Goal: Task Accomplishment & Management: Manage account settings

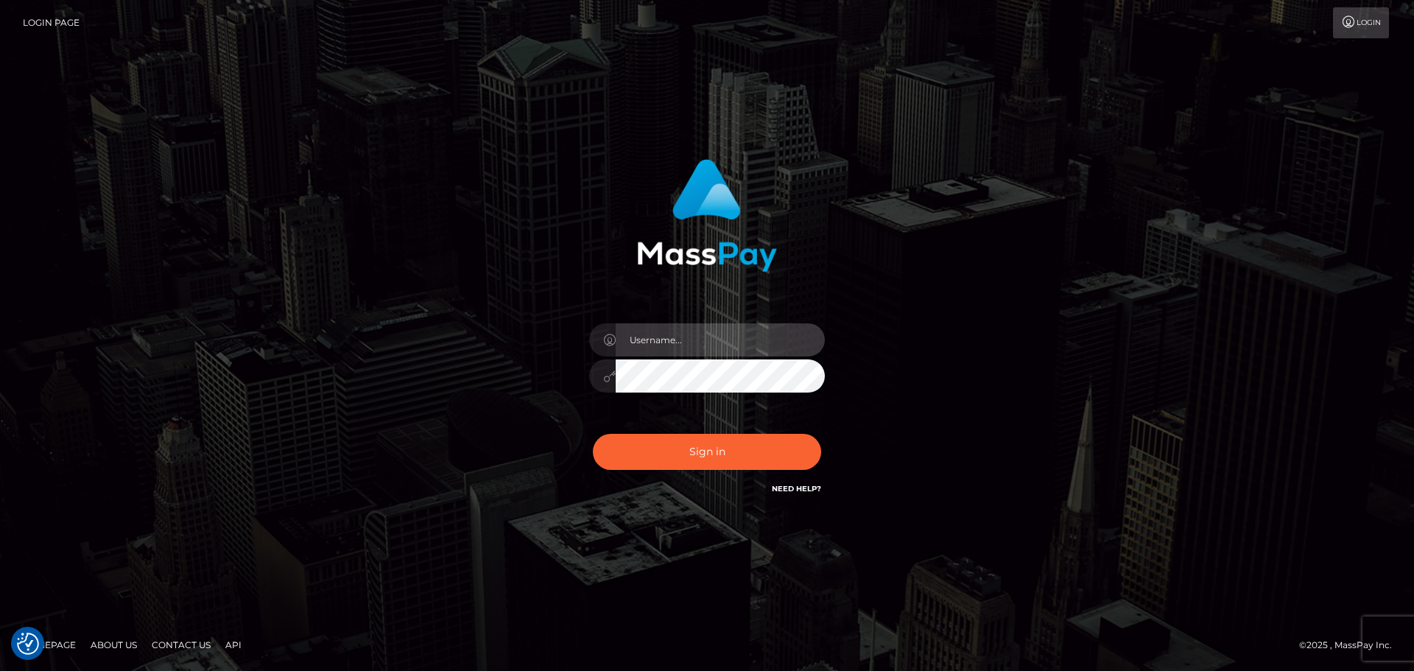
click at [649, 340] on input "text" at bounding box center [720, 339] width 209 height 33
type input "FullStop.brian"
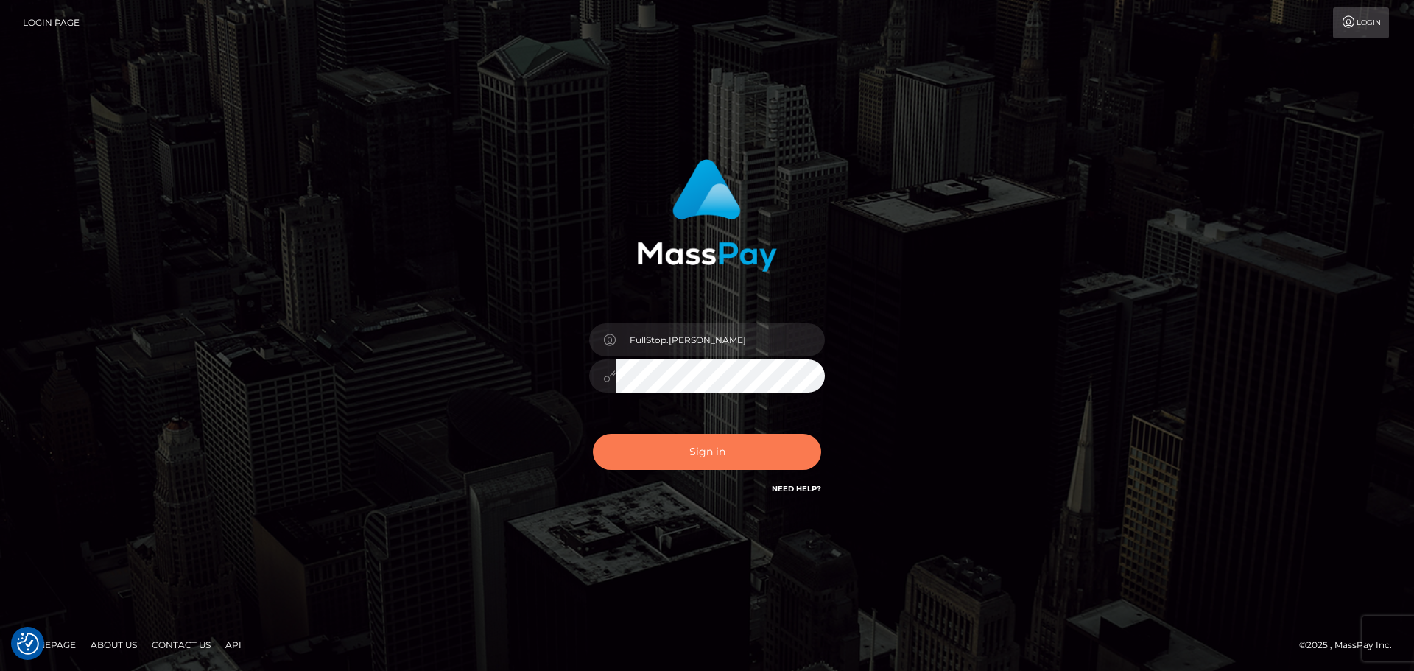
click at [683, 448] on button "Sign in" at bounding box center [707, 452] width 228 height 36
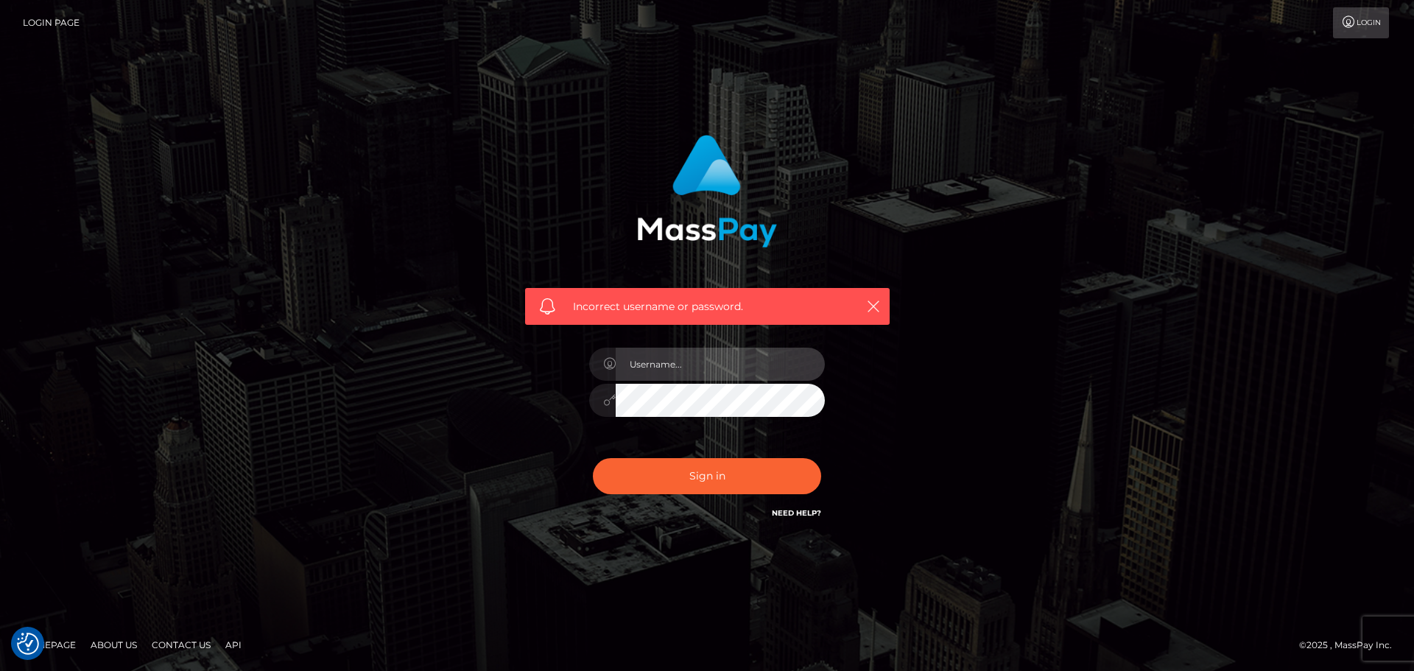
click at [671, 357] on input "text" at bounding box center [720, 364] width 209 height 33
paste input "FullStop.[PERSON_NAME]"
type input "FullStop.brian"
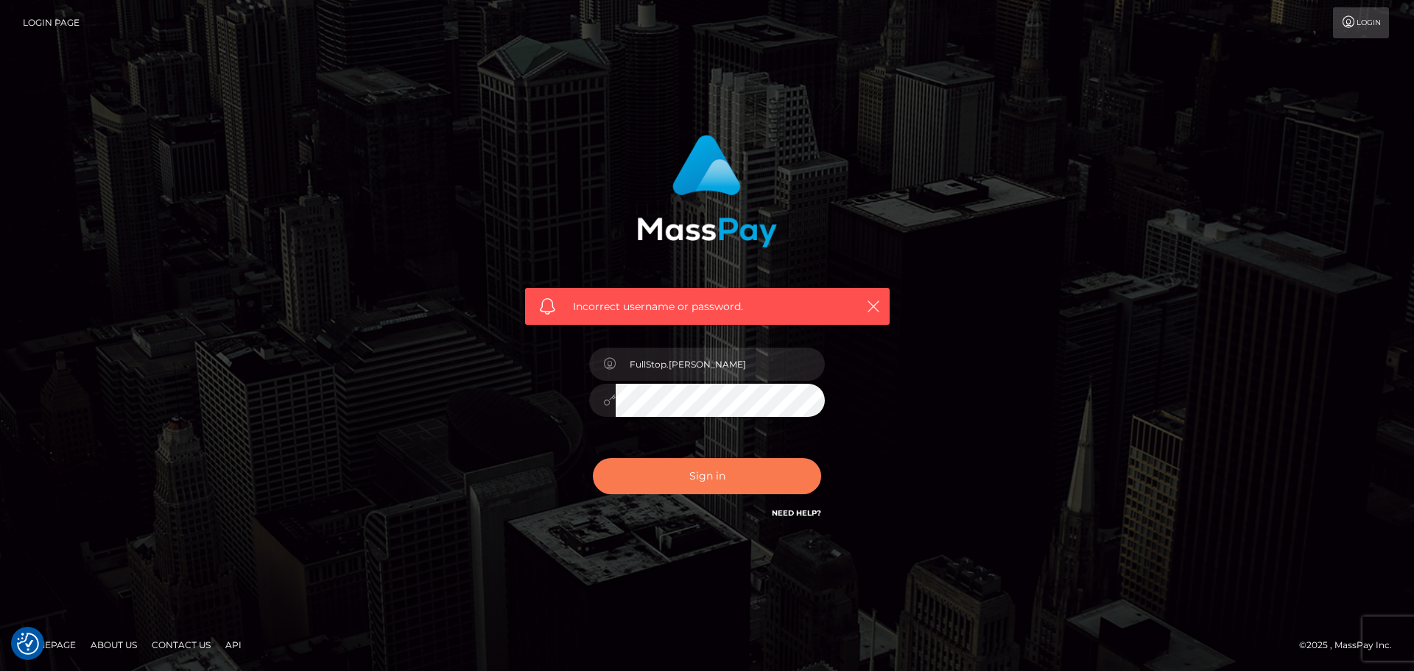
click at [711, 483] on button "Sign in" at bounding box center [707, 476] width 228 height 36
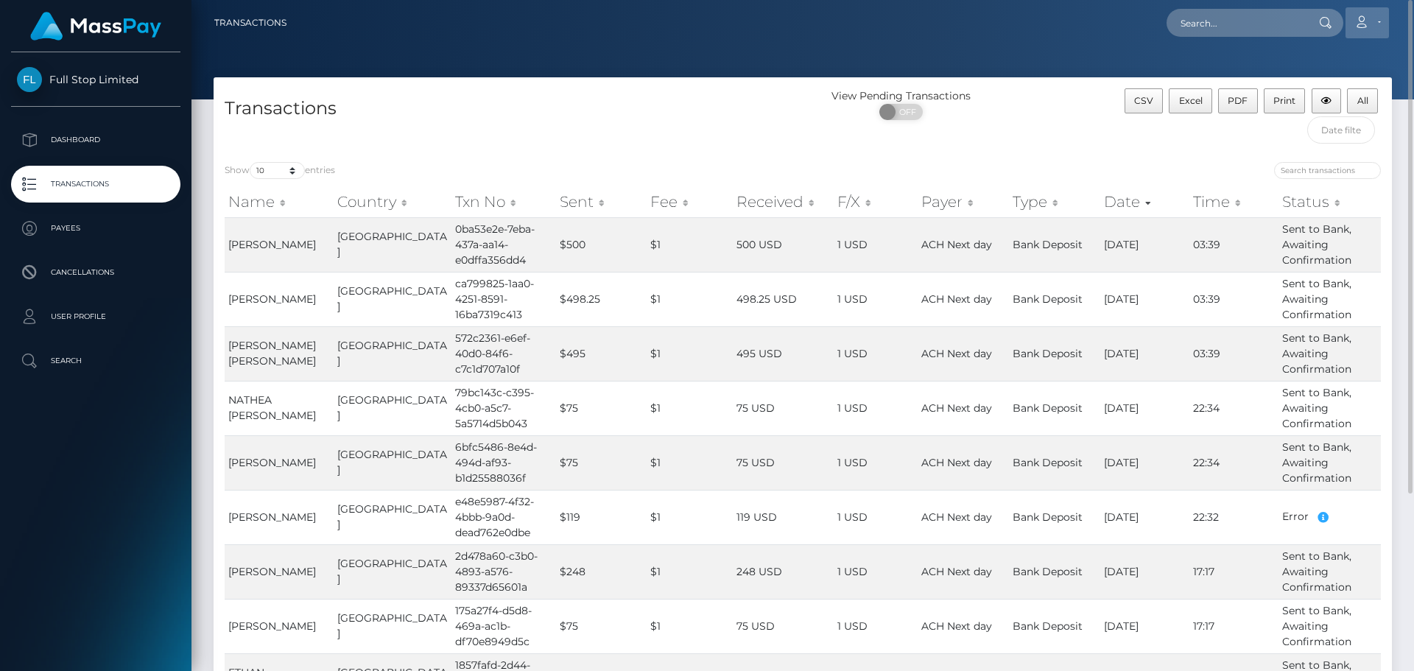
click at [1361, 27] on icon at bounding box center [1361, 22] width 15 height 12
click at [1316, 98] on link "Logout" at bounding box center [1333, 94] width 118 height 27
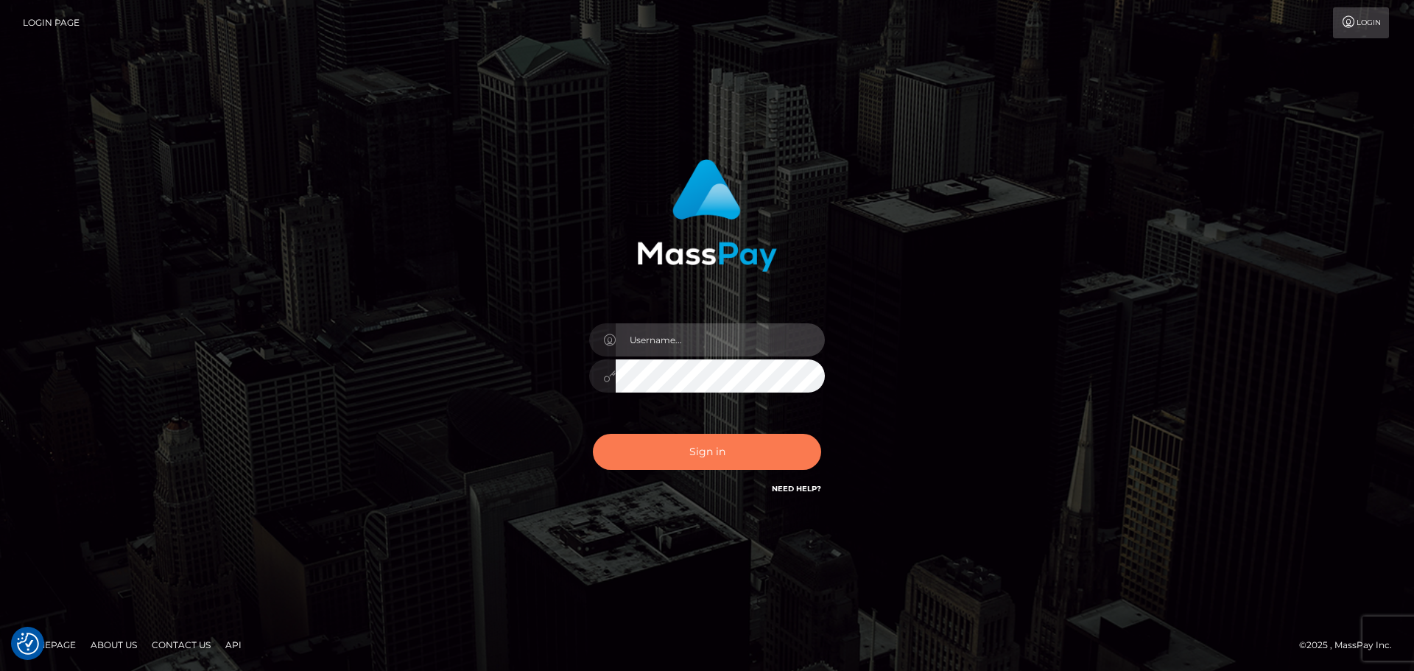
type input "FullStop.[PERSON_NAME]"
click at [707, 449] on button "Sign in" at bounding box center [707, 452] width 228 height 36
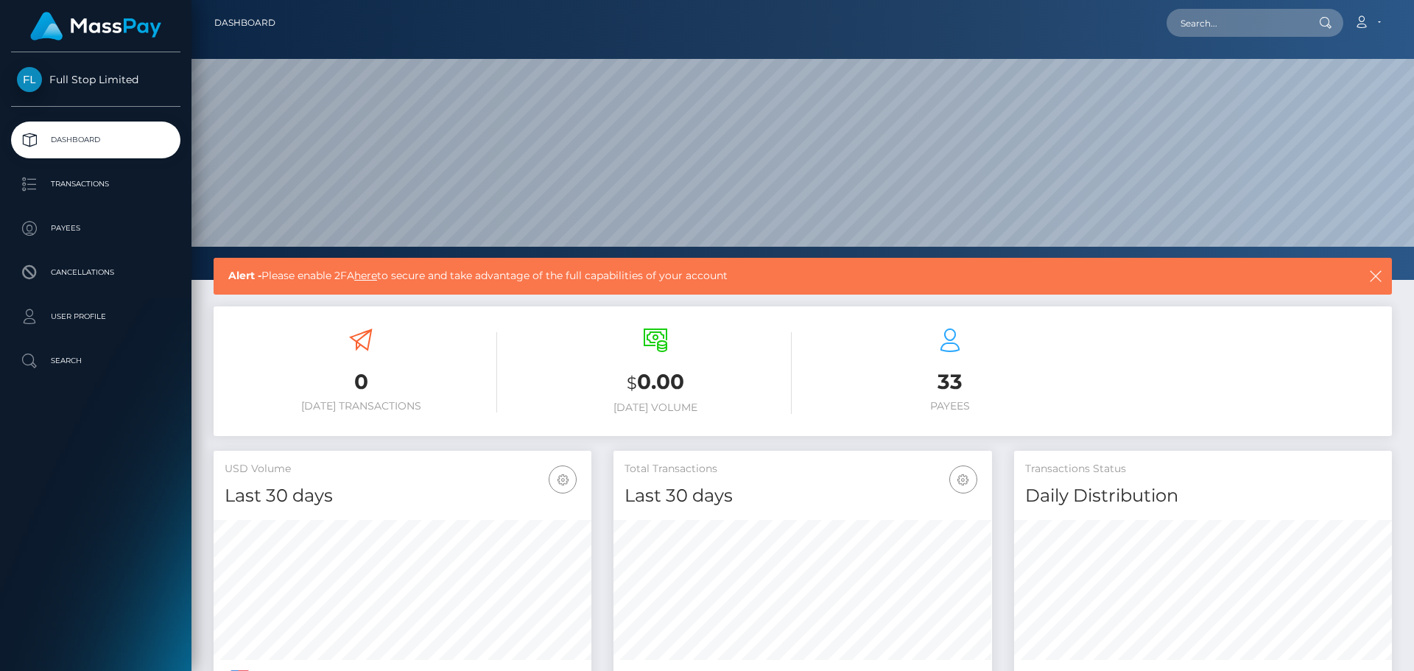
scroll to position [262, 379]
click at [1364, 19] on icon at bounding box center [1361, 22] width 15 height 12
click at [1295, 93] on link "Logout" at bounding box center [1333, 94] width 118 height 27
